Goal: Navigation & Orientation: Find specific page/section

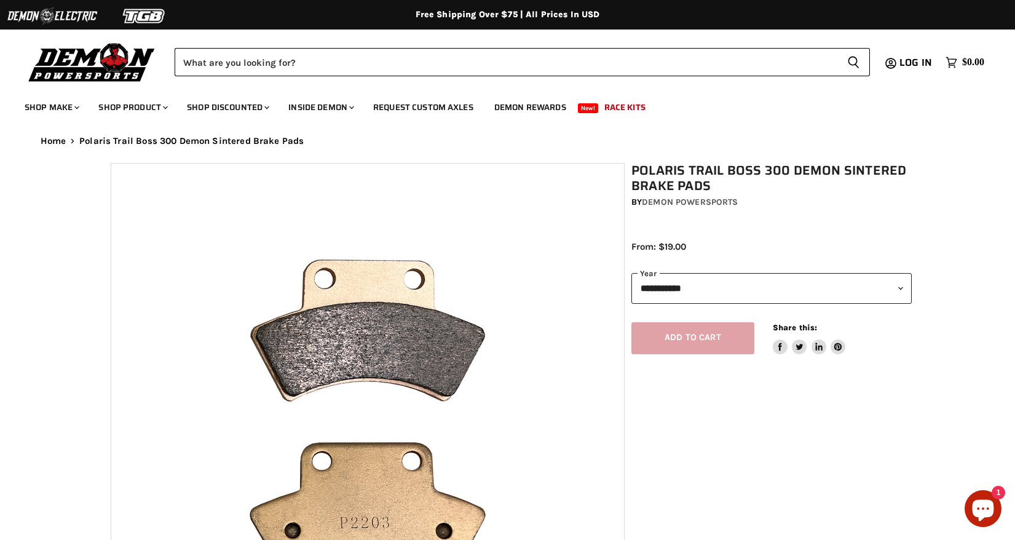
select select "******"
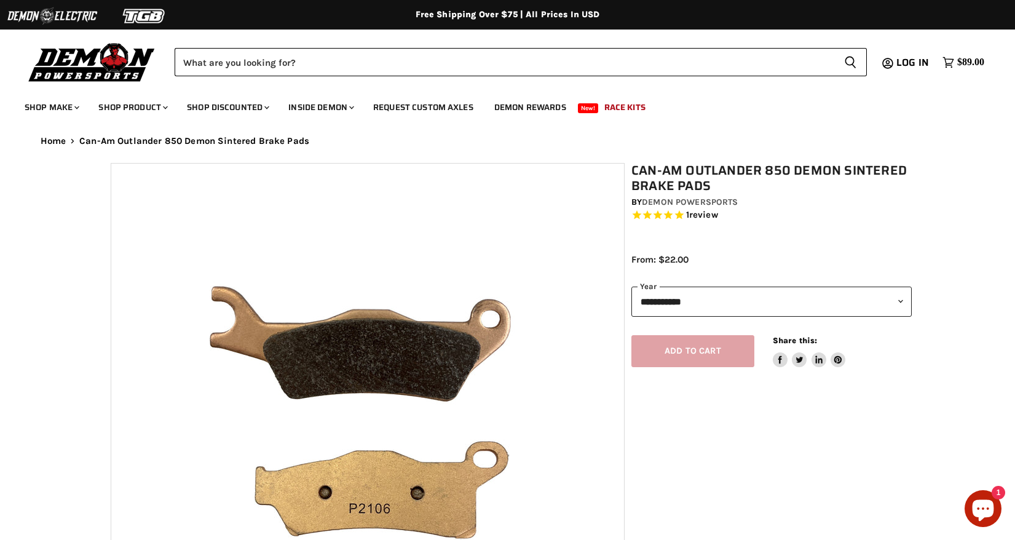
select select "******"
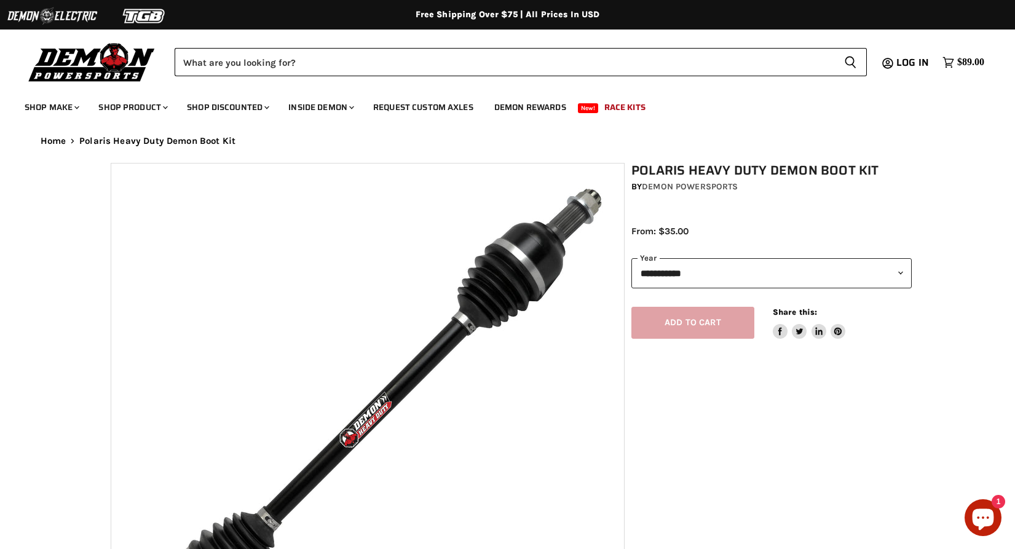
select select "******"
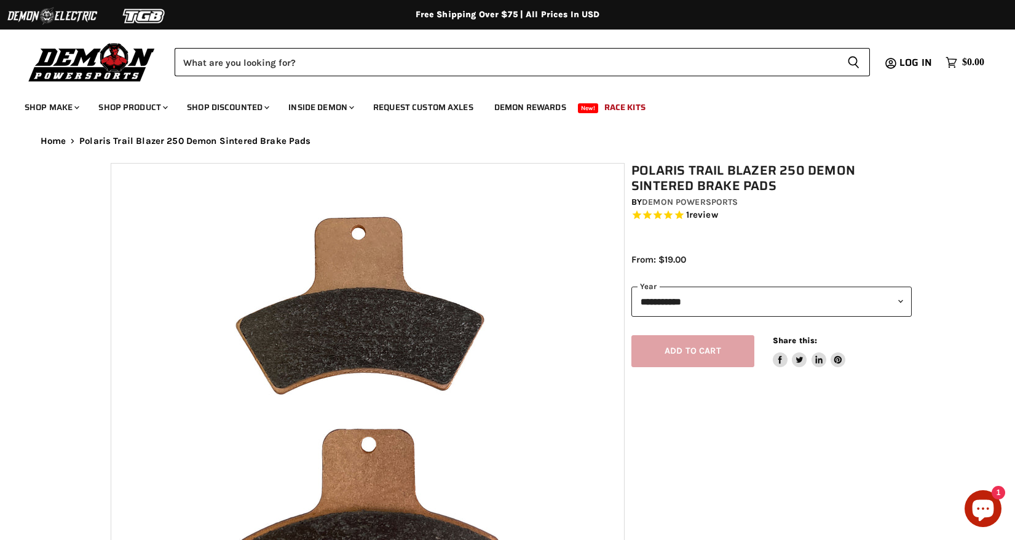
select select "******"
